Goal: Transaction & Acquisition: Purchase product/service

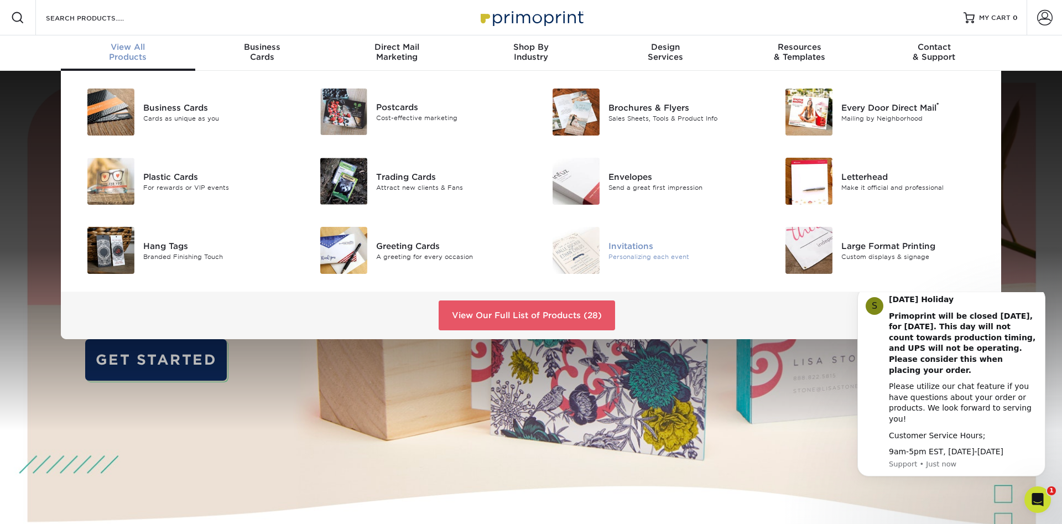
click at [646, 241] on div "Invitations" at bounding box center [682, 246] width 147 height 12
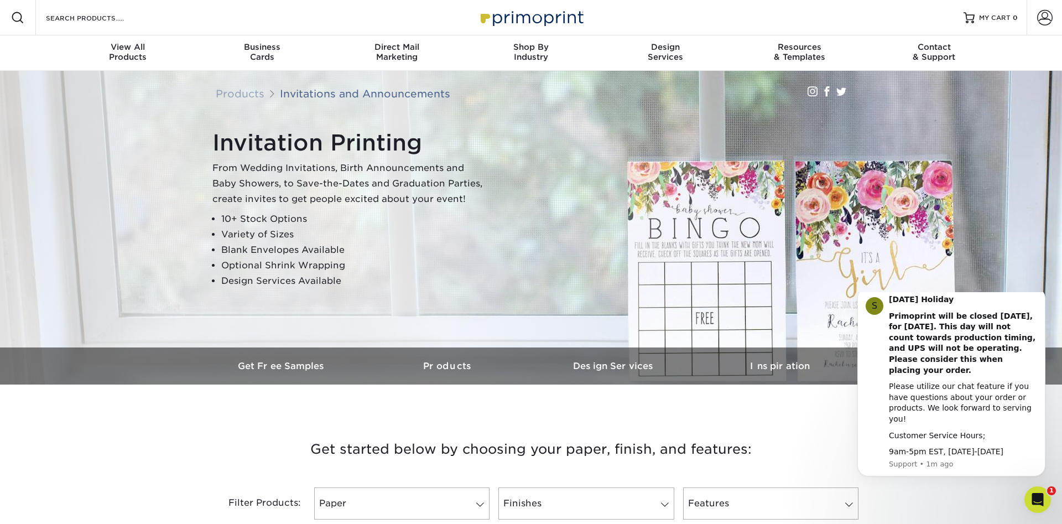
click at [71, 27] on div "Search Products" at bounding box center [94, 17] width 117 height 35
click at [63, 9] on div "Search Products" at bounding box center [94, 17] width 117 height 35
click at [74, 20] on input "Search Products" at bounding box center [99, 17] width 108 height 13
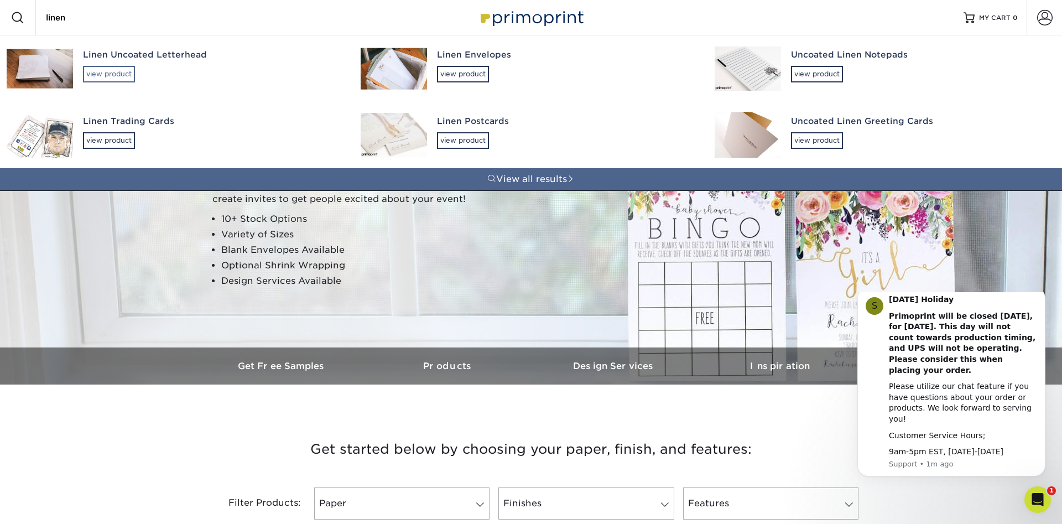
type input "linen"
click at [104, 77] on div "view product" at bounding box center [109, 74] width 52 height 17
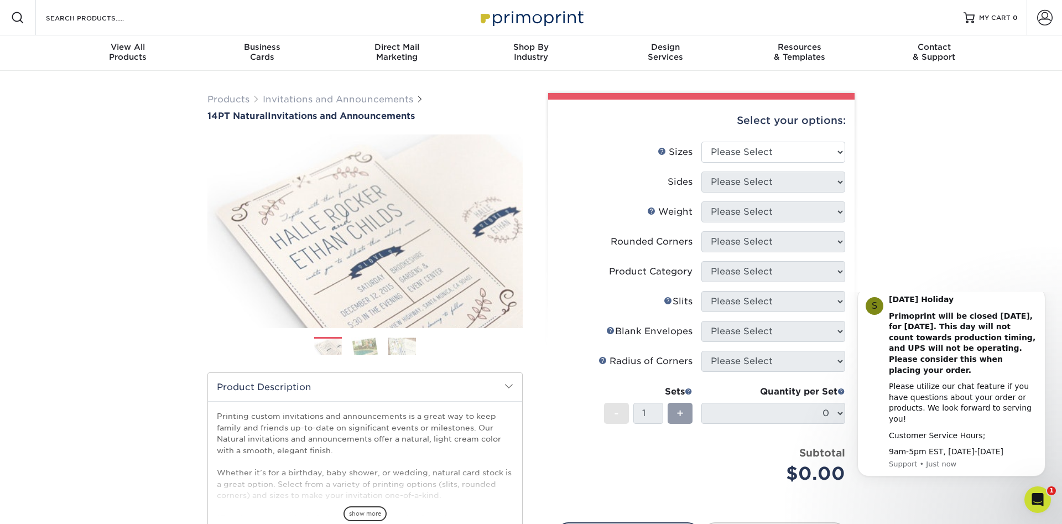
click at [366, 347] on img at bounding box center [365, 345] width 28 height 19
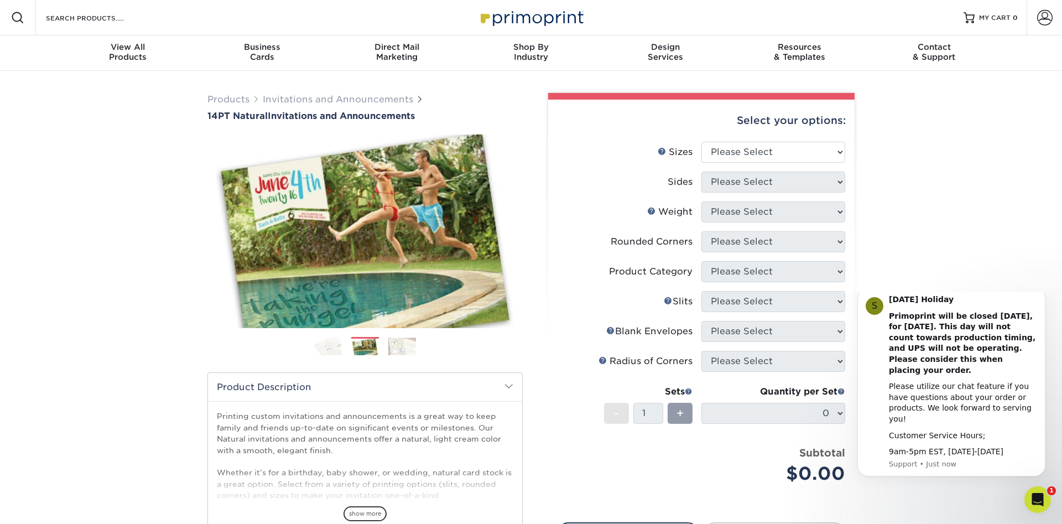
click at [407, 350] on img at bounding box center [402, 345] width 28 height 17
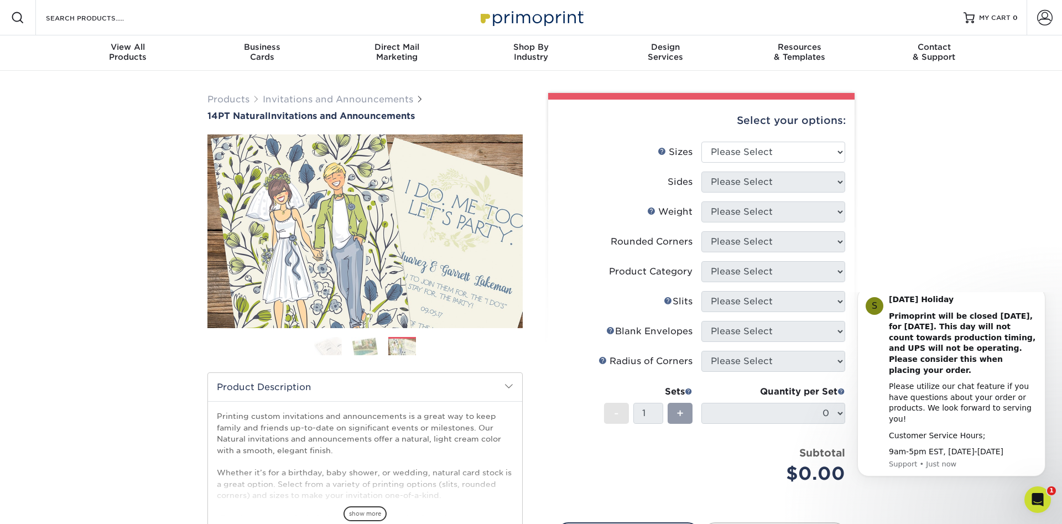
click at [325, 347] on img at bounding box center [328, 345] width 28 height 19
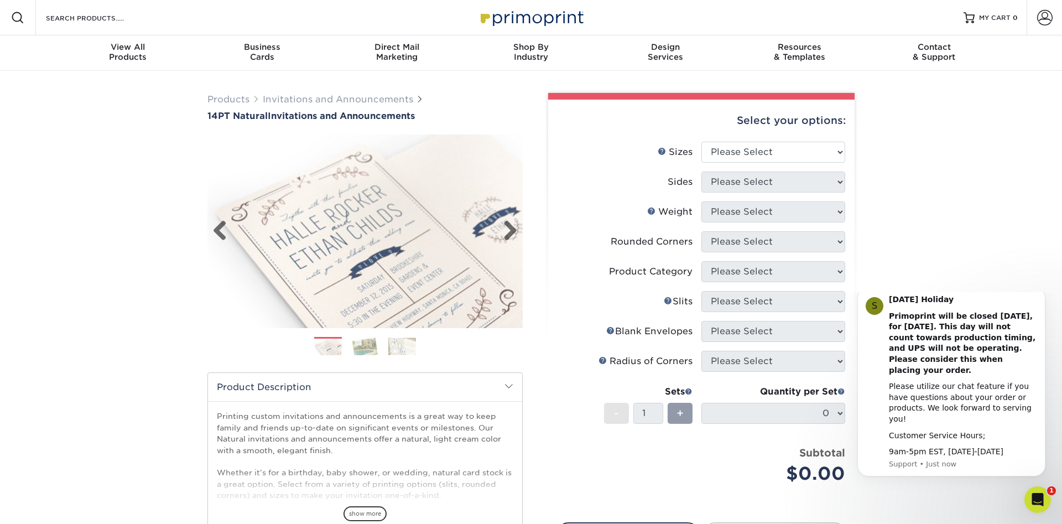
drag, startPoint x: 360, startPoint y: 250, endPoint x: 374, endPoint y: 195, distance: 56.6
click at [374, 195] on img at bounding box center [364, 231] width 315 height 218
click at [701, 142] on select "Please Select 4.25" x 5.5" 4.25" x 6" 5" x 7" 5.5" x 8.5" 6" x 6"" at bounding box center [773, 152] width 144 height 21
select select "6.00x6.00"
click option "6" x 6"" at bounding box center [0, 0] width 0 height 0
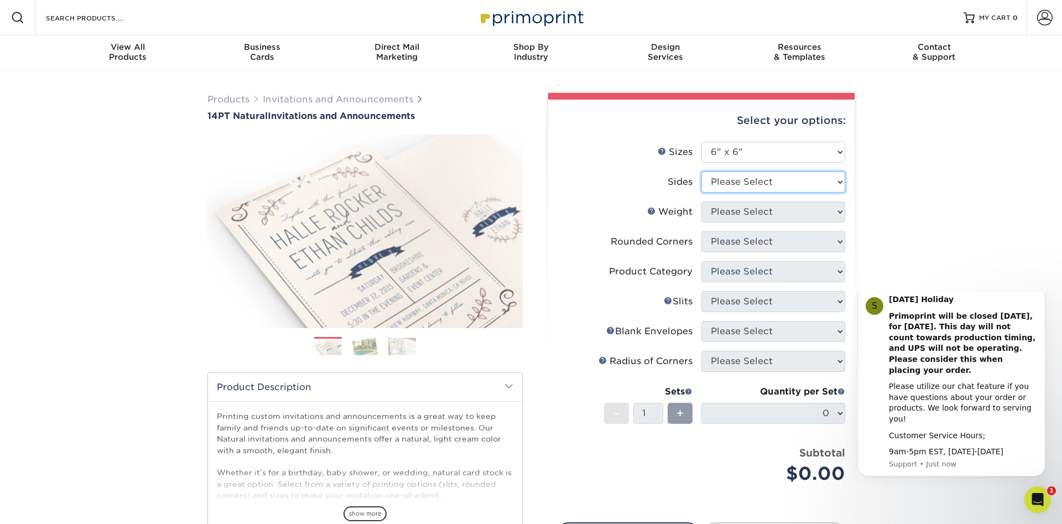
click at [701, 172] on select "Please Select Print Both Sides Print Front Only" at bounding box center [773, 182] width 144 height 21
select select "32d3c223-f82c-492b-b915-ba065a00862f"
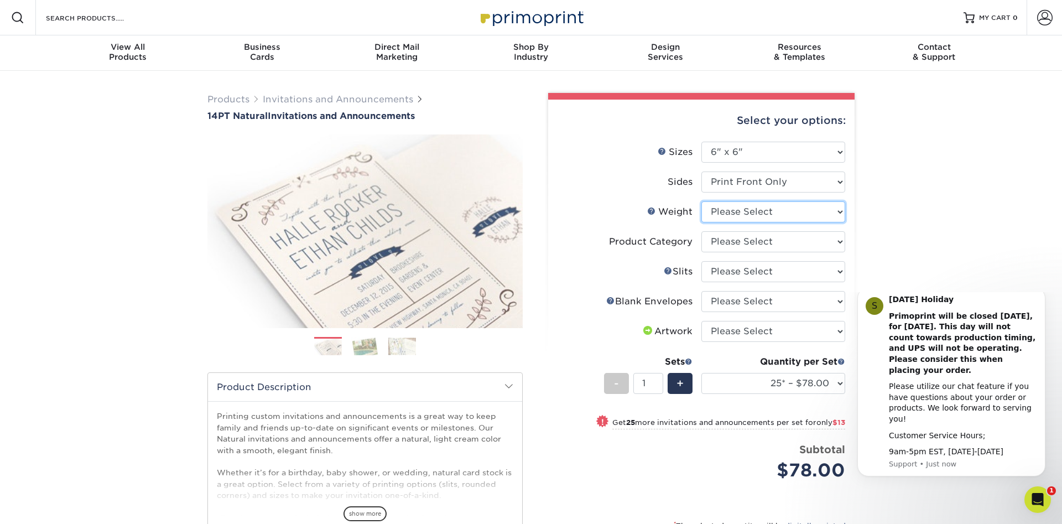
click at [701, 201] on select "Please Select 14PTNT" at bounding box center [773, 211] width 144 height 21
select select "14PTNT"
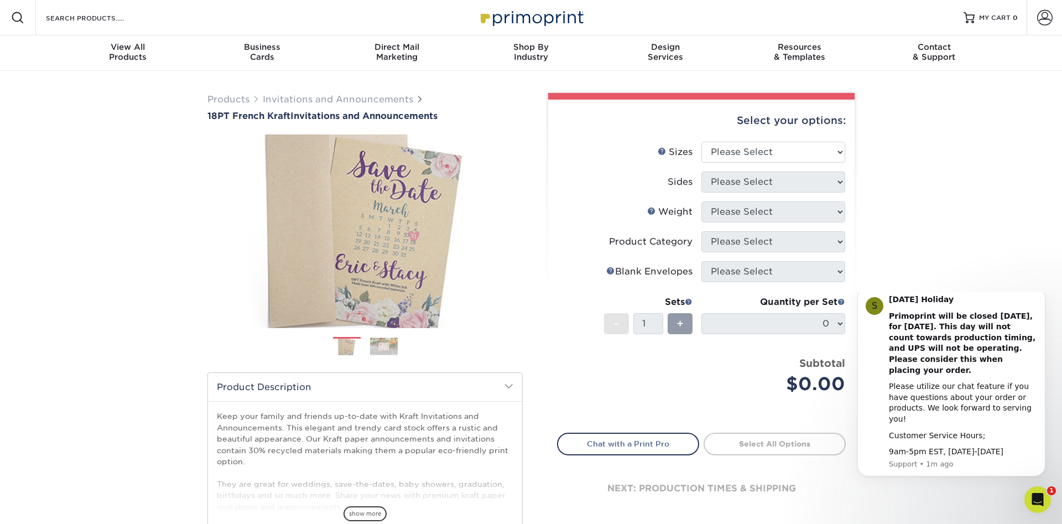
click at [386, 347] on img at bounding box center [384, 345] width 28 height 17
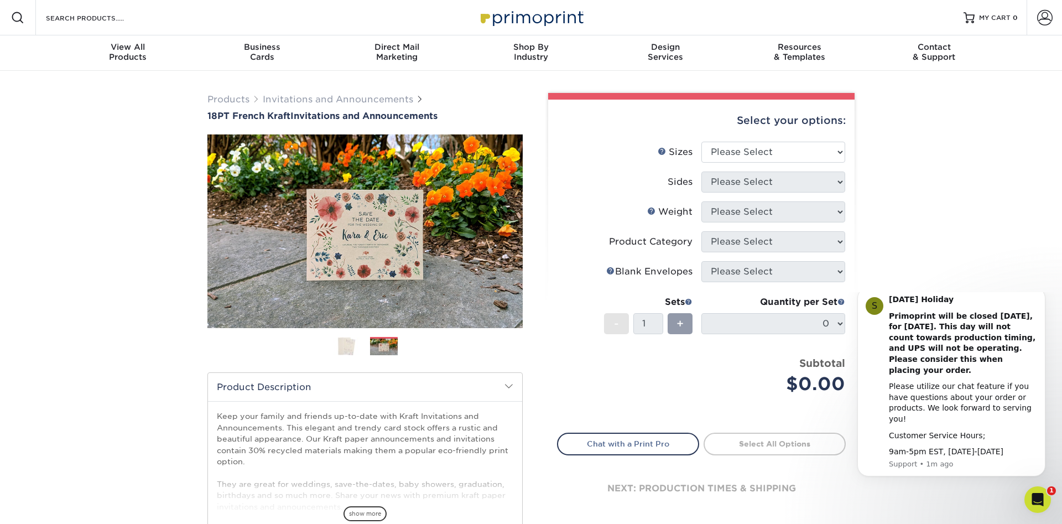
click at [341, 341] on img at bounding box center [347, 346] width 28 height 18
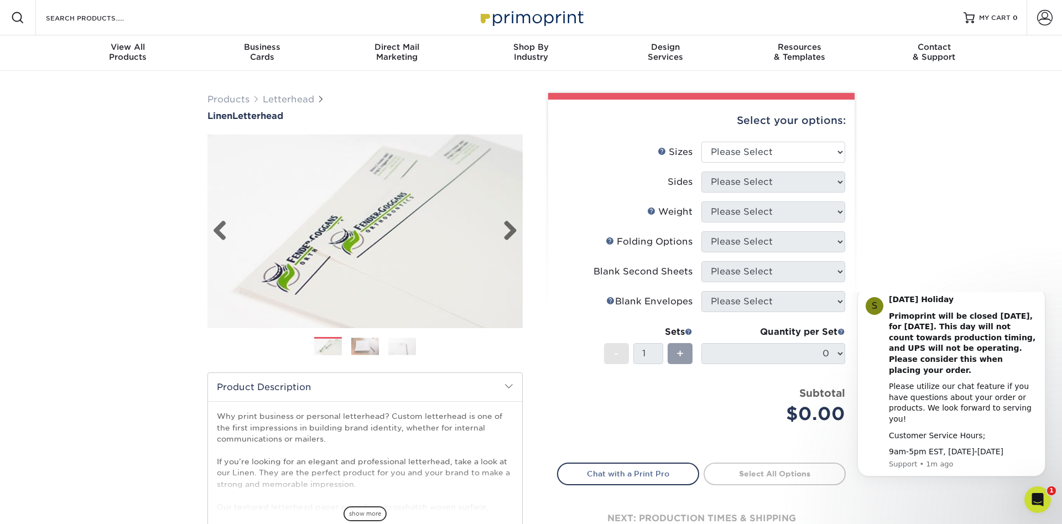
click at [518, 228] on img at bounding box center [364, 231] width 315 height 218
click at [515, 232] on link "Next" at bounding box center [506, 231] width 22 height 22
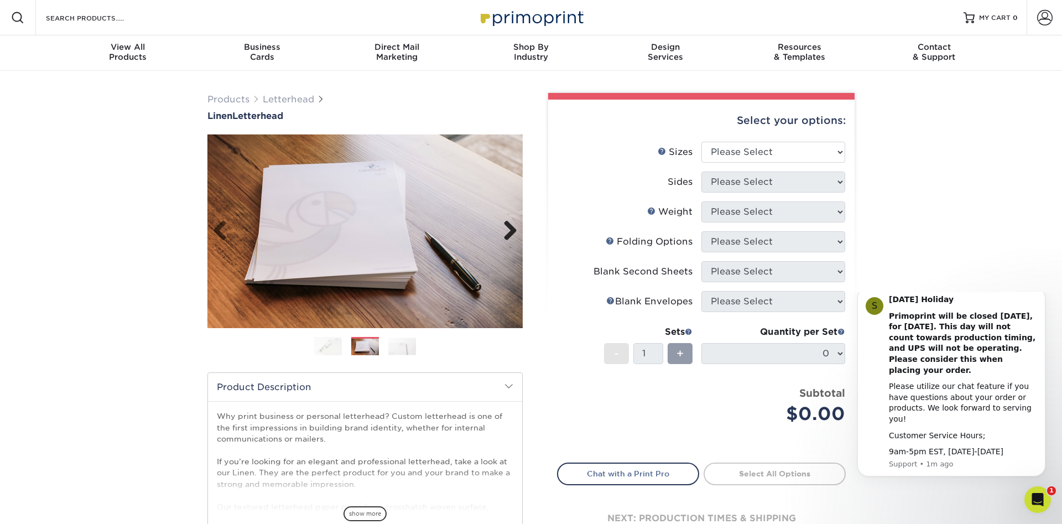
click at [512, 231] on link "Next" at bounding box center [506, 231] width 22 height 22
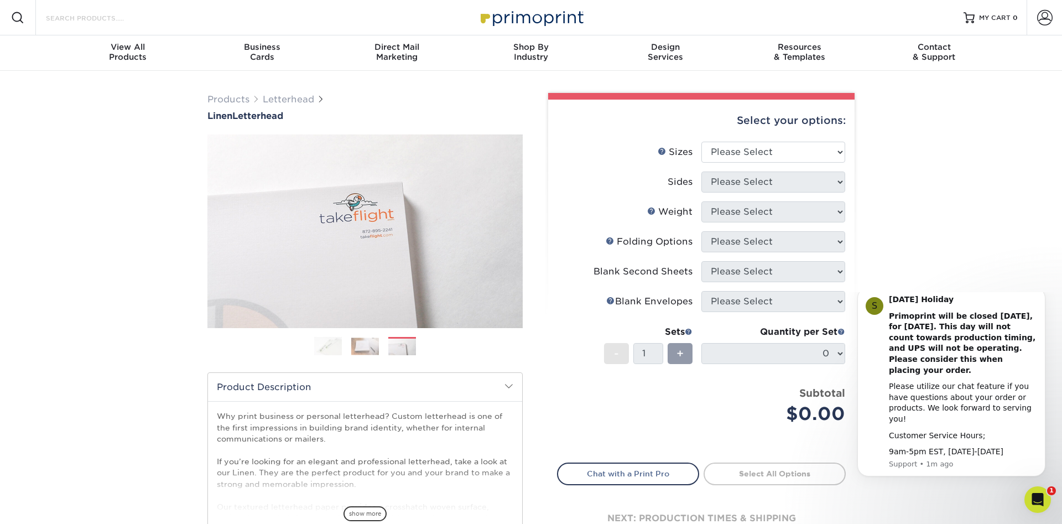
click at [90, 22] on input "Search Products" at bounding box center [99, 17] width 108 height 13
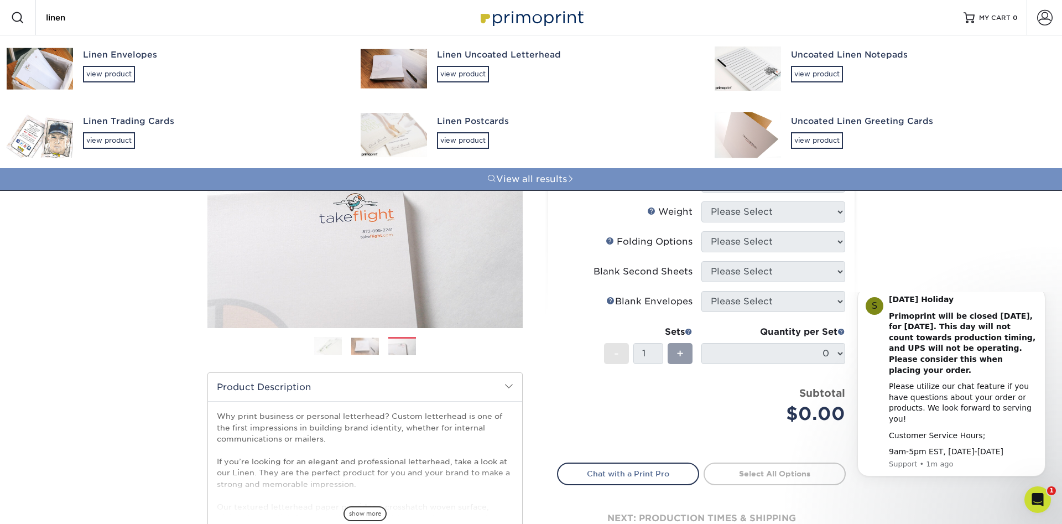
type input "linen"
click at [563, 180] on link "View all results" at bounding box center [531, 179] width 1062 height 22
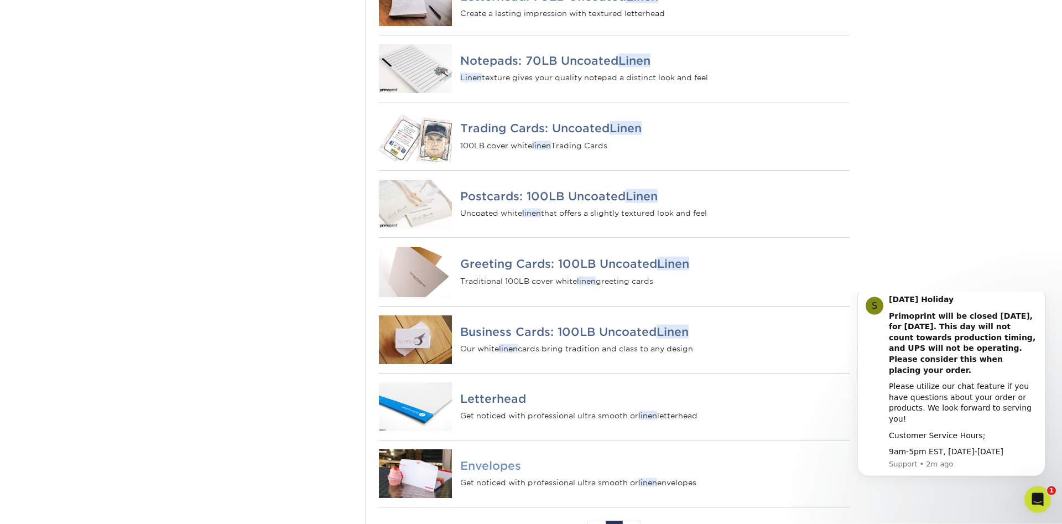
scroll to position [282, 0]
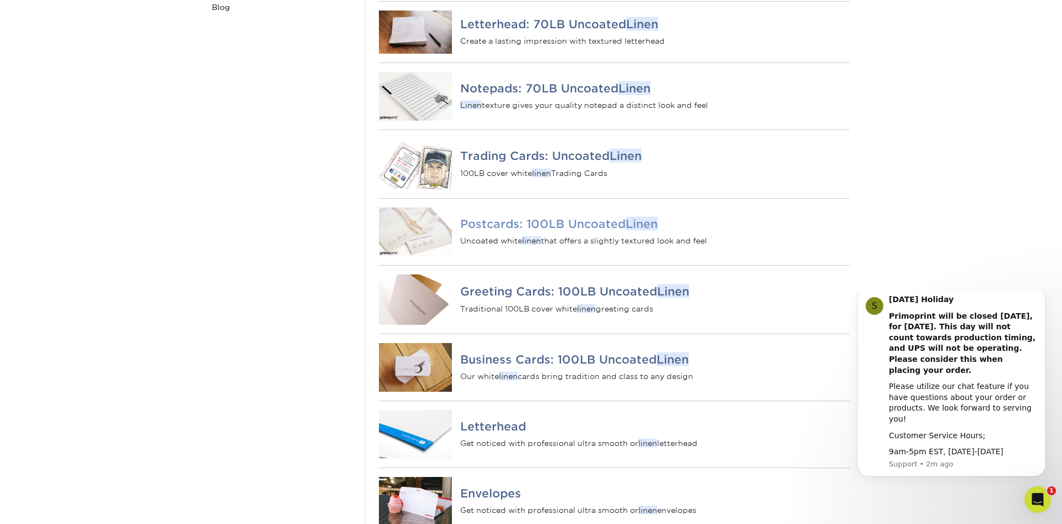
click at [482, 230] on h4 "Postcards: 100LB Uncoated Linen" at bounding box center [654, 223] width 389 height 13
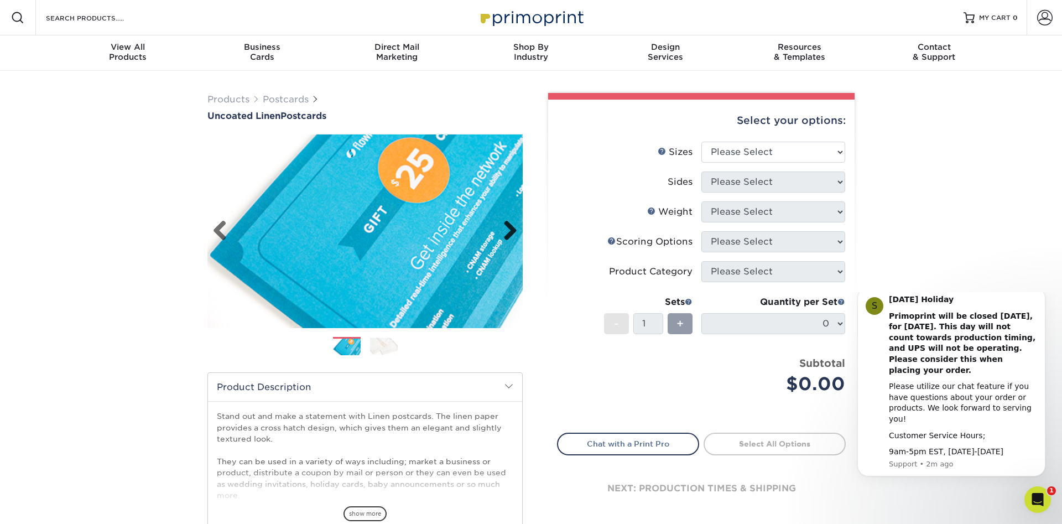
click at [511, 230] on link "Next" at bounding box center [506, 231] width 22 height 22
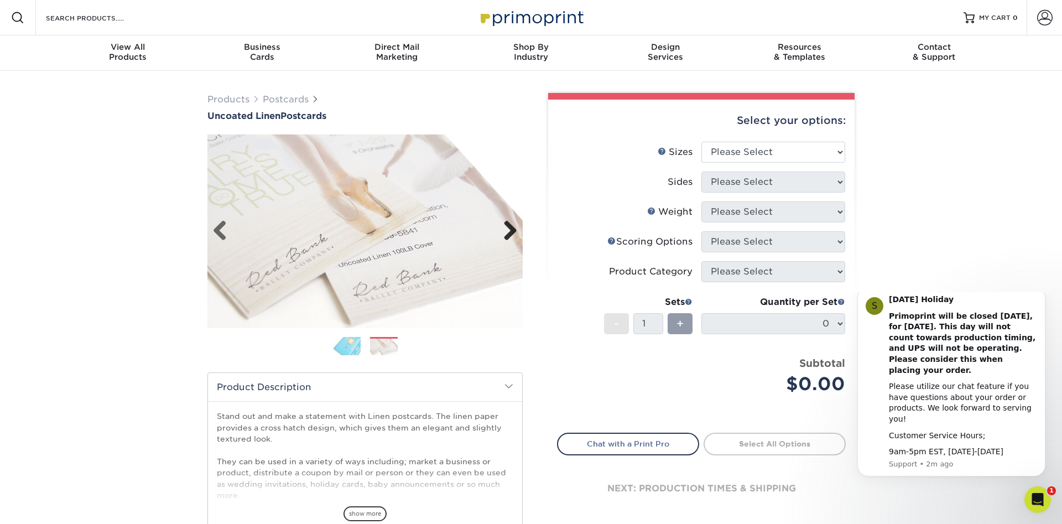
click at [507, 231] on link "Next" at bounding box center [506, 231] width 22 height 22
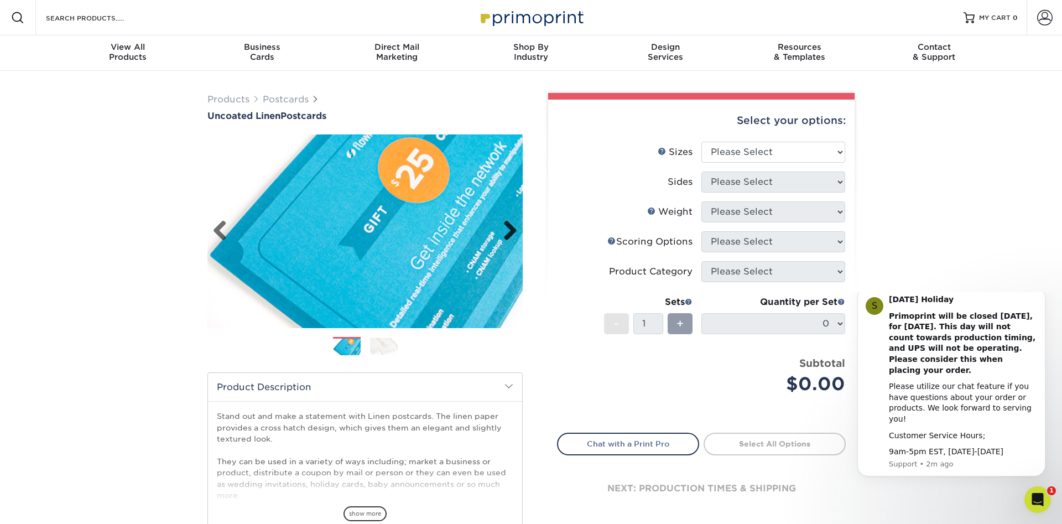
click at [507, 231] on link "Next" at bounding box center [506, 231] width 22 height 22
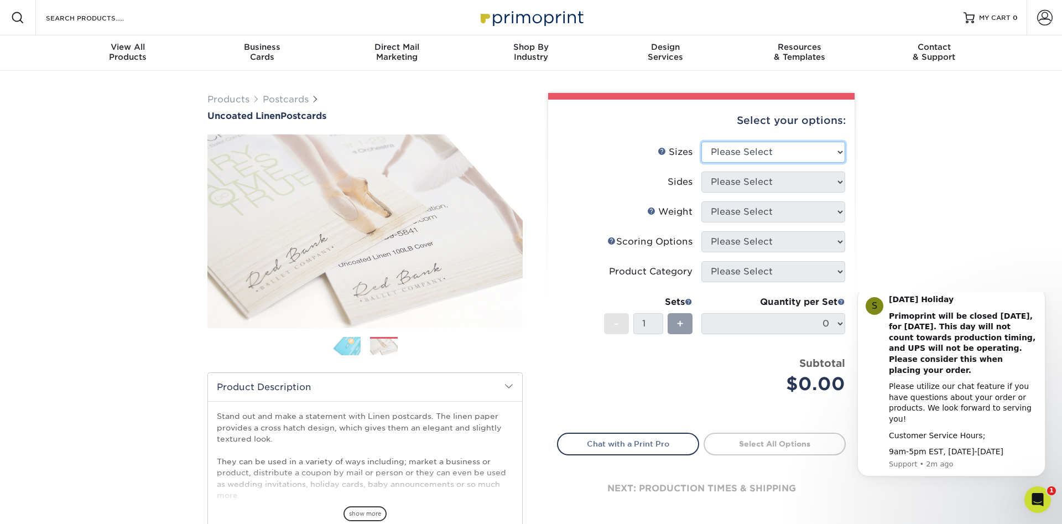
click at [701, 142] on select "Please Select 1.5" x 7" 2" x 6" 2" x 8" 2.12" x 5.5" 2.75" x 4.25" 2.75" x 8.5"…" at bounding box center [773, 152] width 144 height 21
click at [745, 163] on li "Sizes Help Sizes Please Select 1.5" x 7" 2" x 6" 2" x 8" 2.12" x 5.5" 2.75" x 4…" at bounding box center [702, 157] width 288 height 30
click at [701, 142] on select "Please Select 1.5" x 7" 2" x 6" 2" x 8" 2.12" x 5.5" 2.75" x 4.25" 2.75" x 8.5"…" at bounding box center [773, 152] width 144 height 21
select select "4.25x5.50"
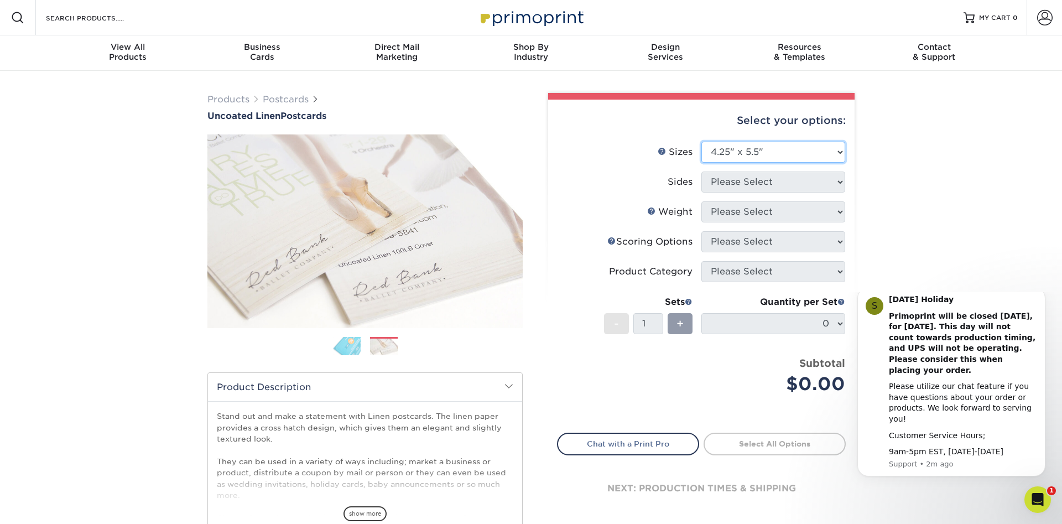
click option "4.25" x 5.5"" at bounding box center [0, 0] width 0 height 0
click at [753, 171] on li "Sizes Help Sizes Please Select 1.5" x 7" 2" x 6" 2" x 8" 2.12" x 5.5" 2.75" x 4…" at bounding box center [702, 157] width 288 height 30
click at [701, 172] on select "Please Select Print Both Sides Print Front Only" at bounding box center [773, 182] width 144 height 21
select select "32d3c223-f82c-492b-b915-ba065a00862f"
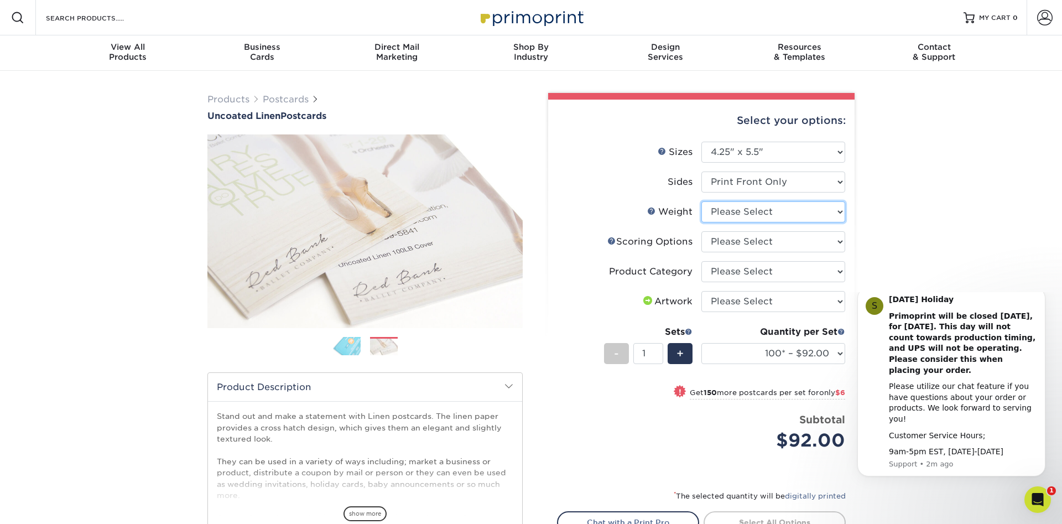
click at [701, 201] on select "Please Select 100LB" at bounding box center [773, 211] width 144 height 21
select select "100LB"
